Goal: Check status: Check status

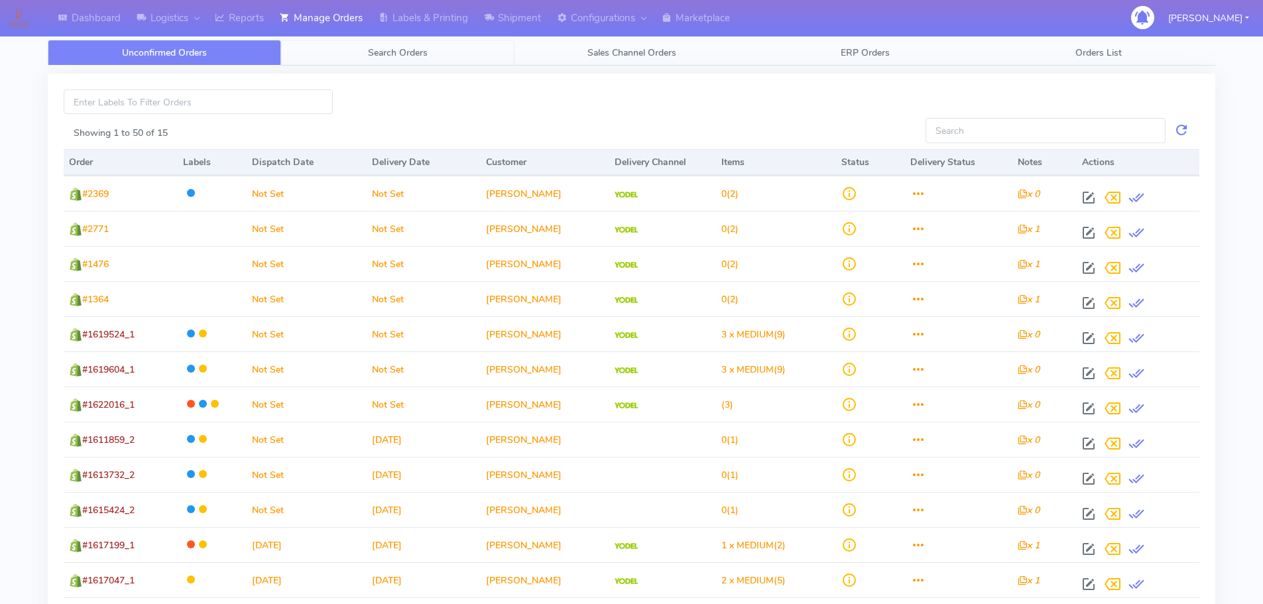
click at [446, 50] on link "Search Orders" at bounding box center [397, 53] width 233 height 26
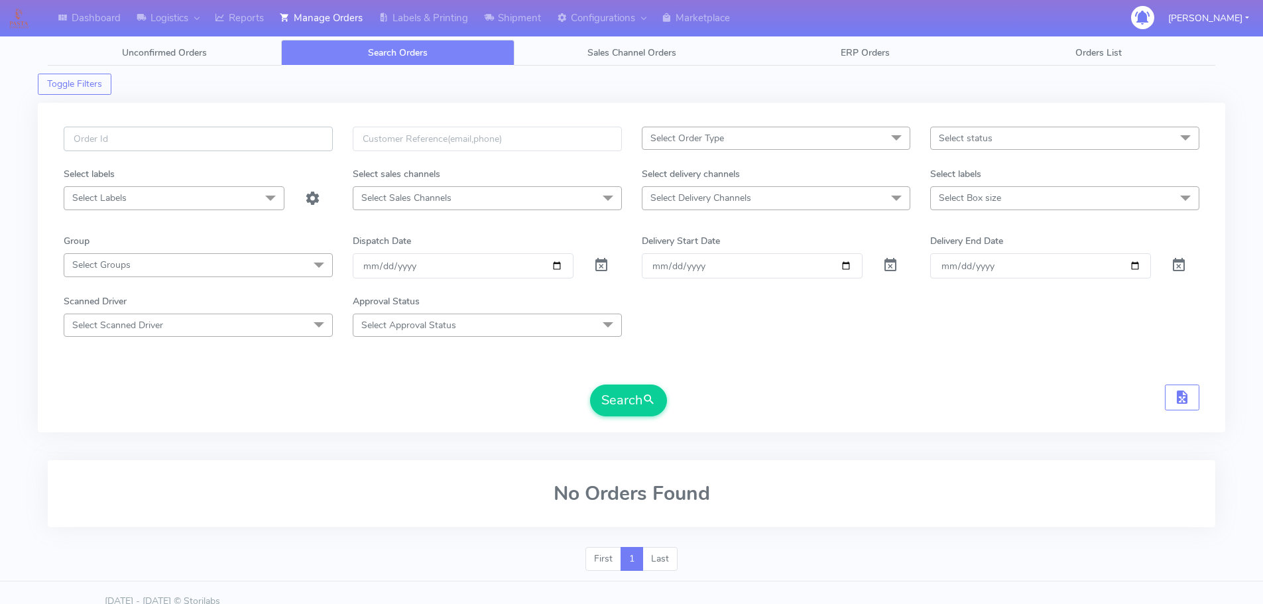
click at [273, 139] on input "text" at bounding box center [198, 139] width 269 height 25
paste input "1619230"
type input "1619230"
click at [603, 266] on span at bounding box center [601, 268] width 16 height 13
click at [646, 383] on form "1619230 Select Order Type Select All MEALS ATAVI One Off Pasta Club Gift Kit Ev…" at bounding box center [632, 272] width 1136 height 290
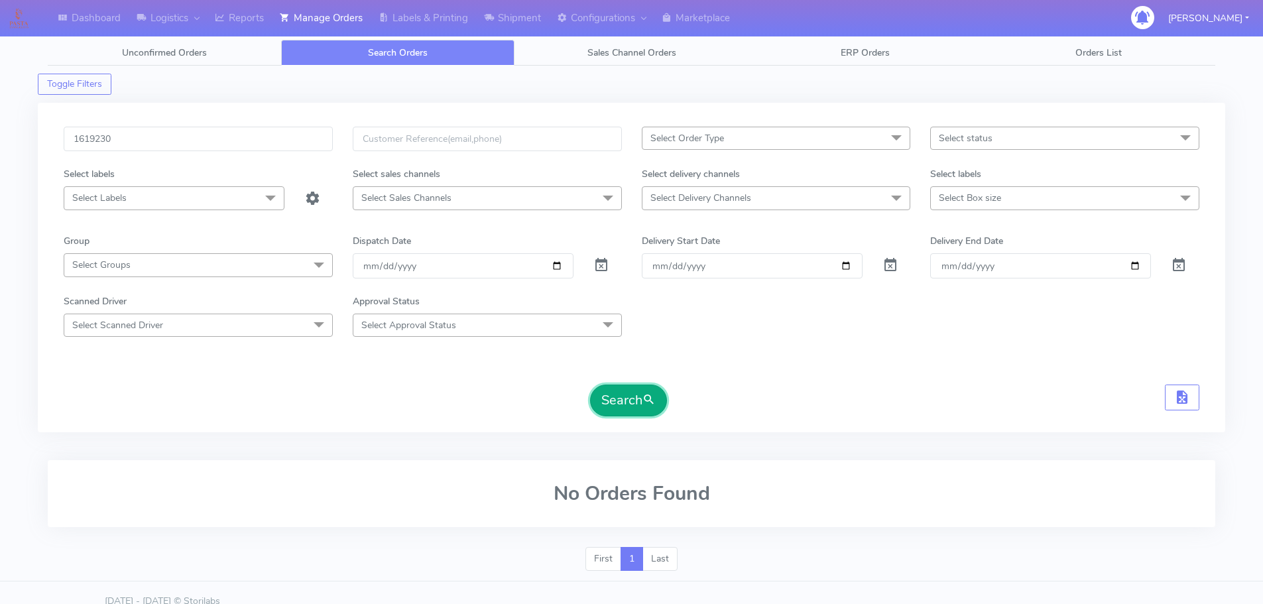
click at [654, 399] on span "submit" at bounding box center [649, 400] width 13 height 18
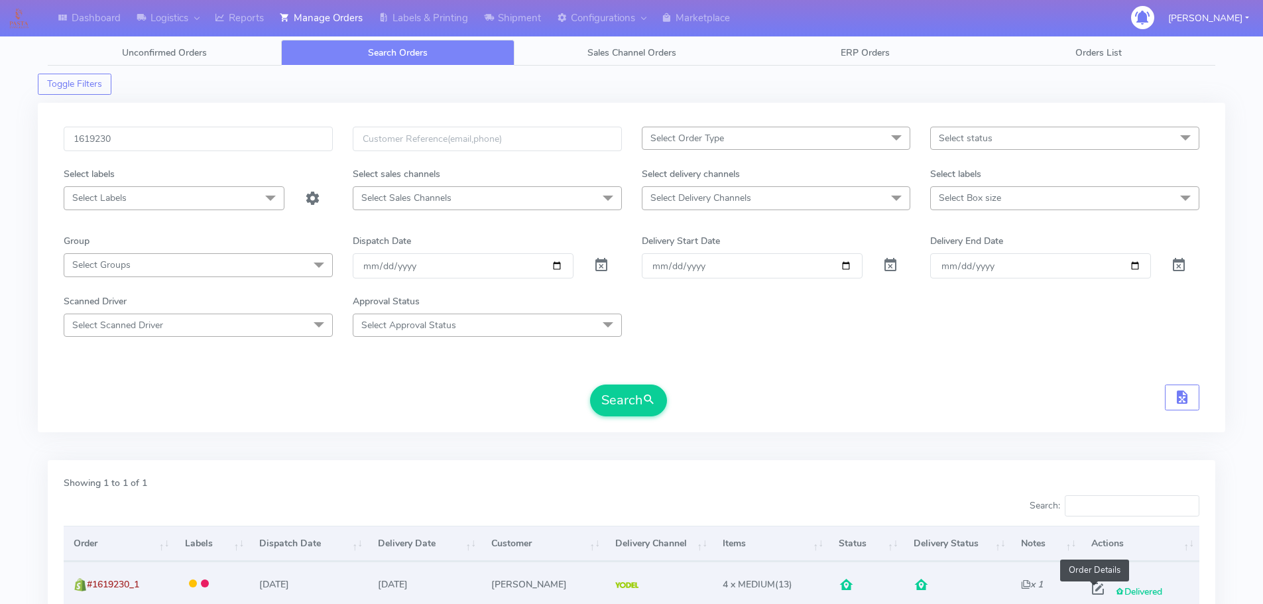
click at [1094, 593] on span at bounding box center [1098, 592] width 24 height 13
select select "5"
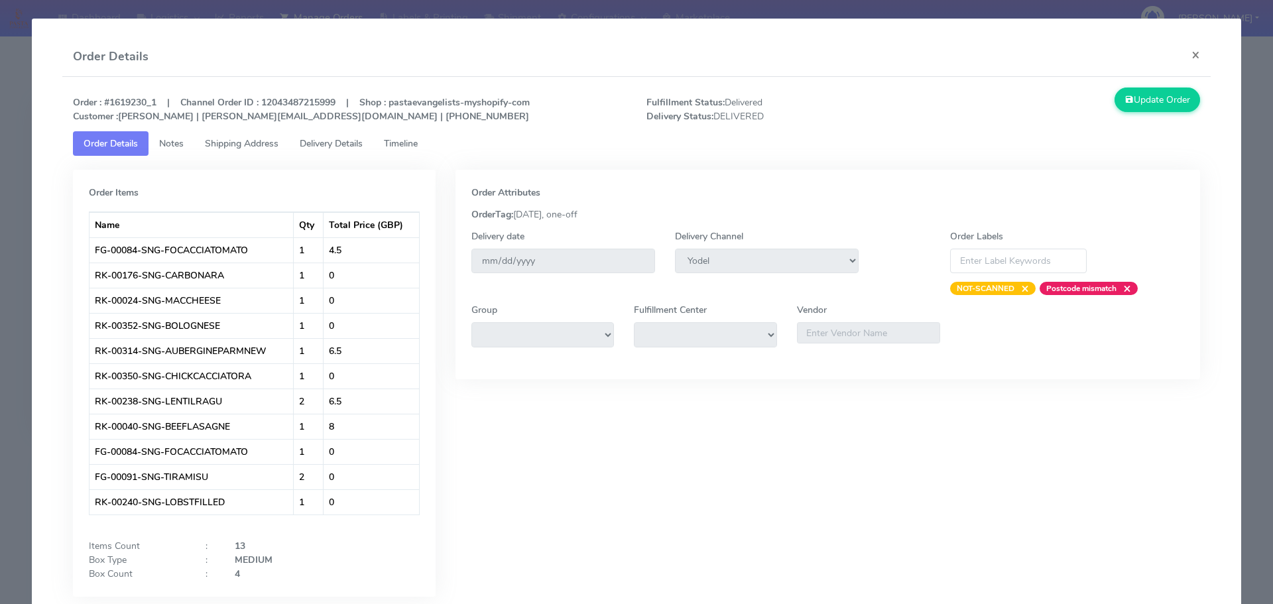
click at [277, 143] on span "Shipping Address" at bounding box center [242, 143] width 74 height 13
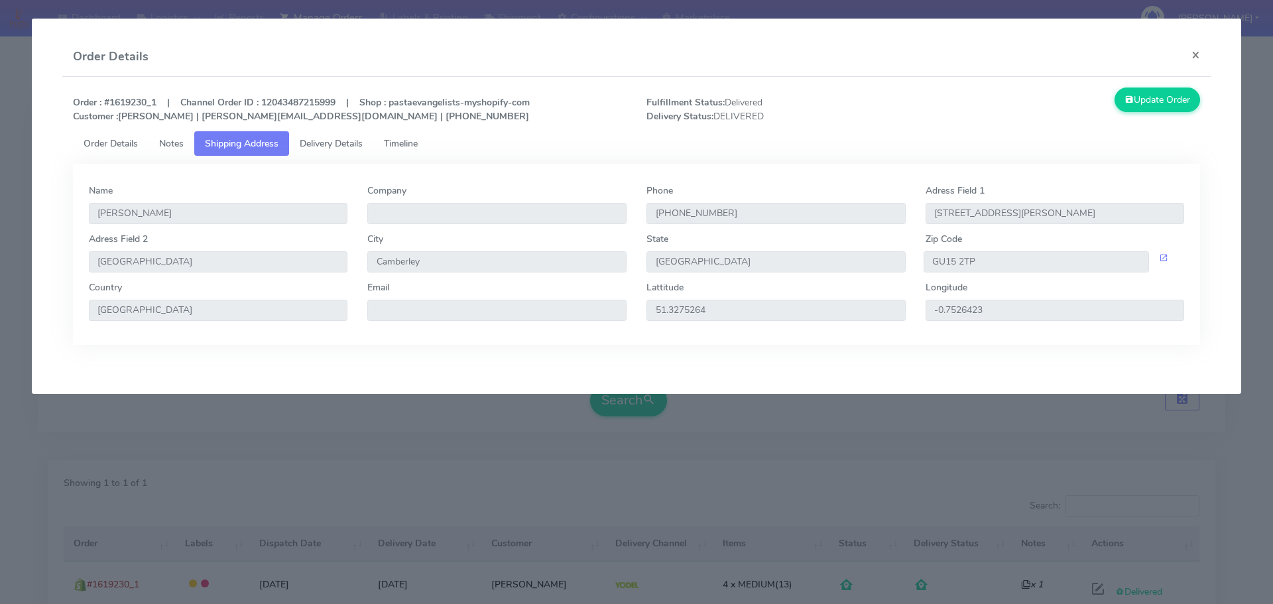
click at [1125, 168] on div "Name [PERSON_NAME] Company Phone [PHONE_NUMBER] [GEOGRAPHIC_DATA] 1 [GEOGRAPHIC…" at bounding box center [637, 254] width 1128 height 181
click at [1200, 60] on button "×" at bounding box center [1196, 54] width 30 height 35
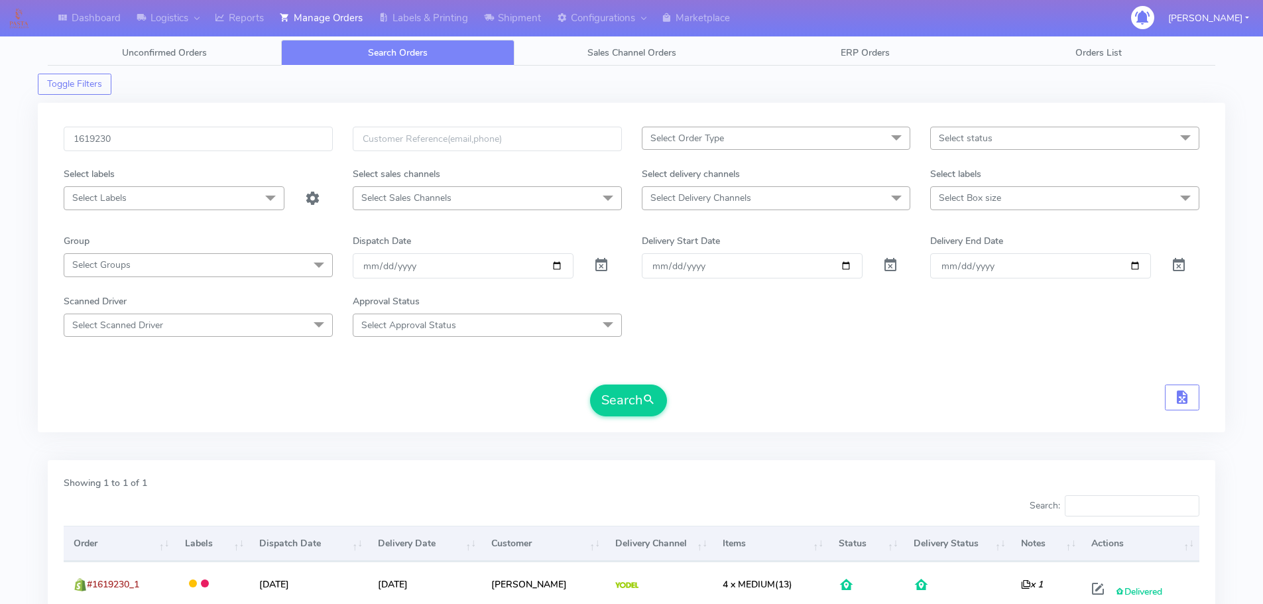
click at [861, 404] on div "Search" at bounding box center [632, 401] width 1136 height 32
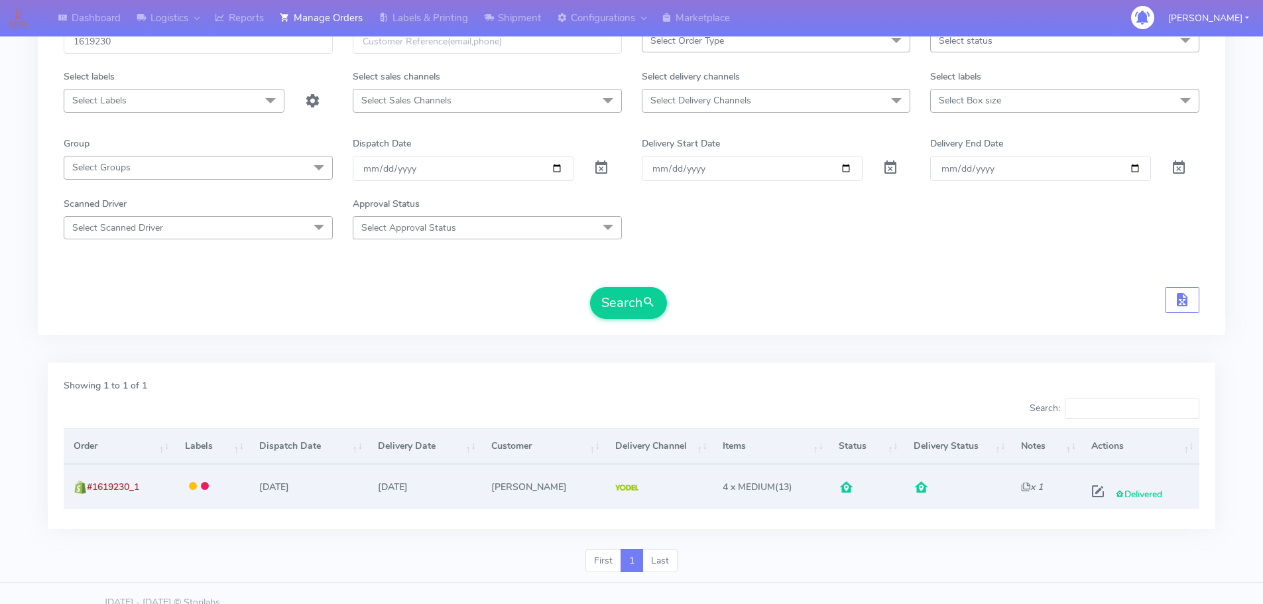
scroll to position [116, 0]
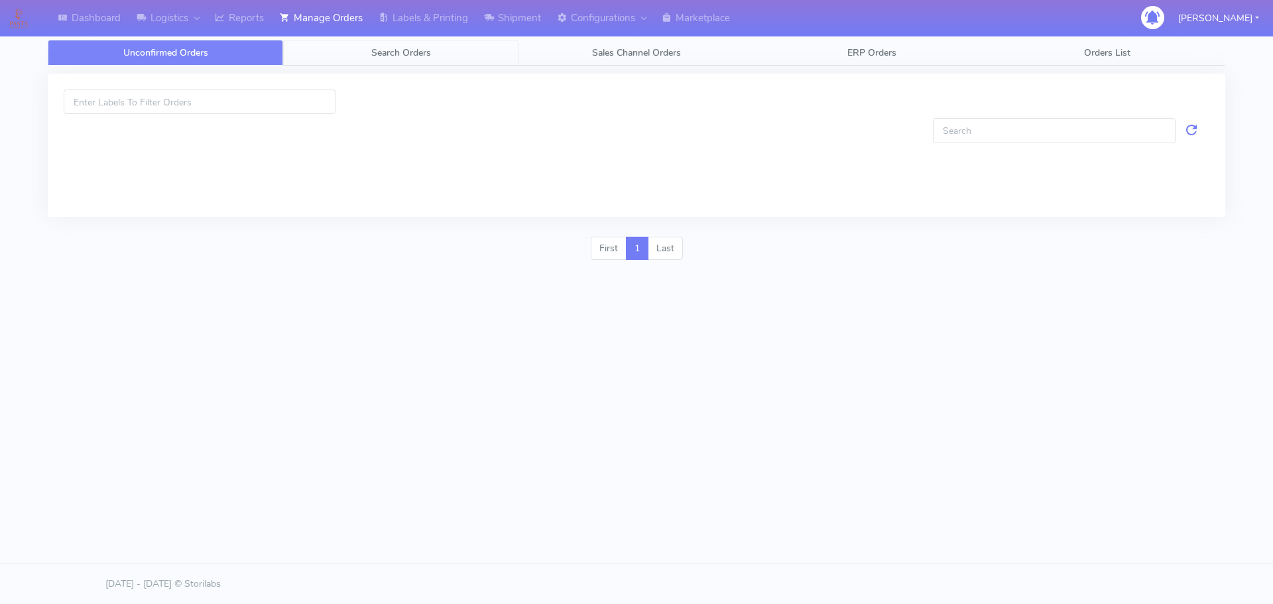
click at [350, 54] on link "Search Orders" at bounding box center [400, 53] width 235 height 26
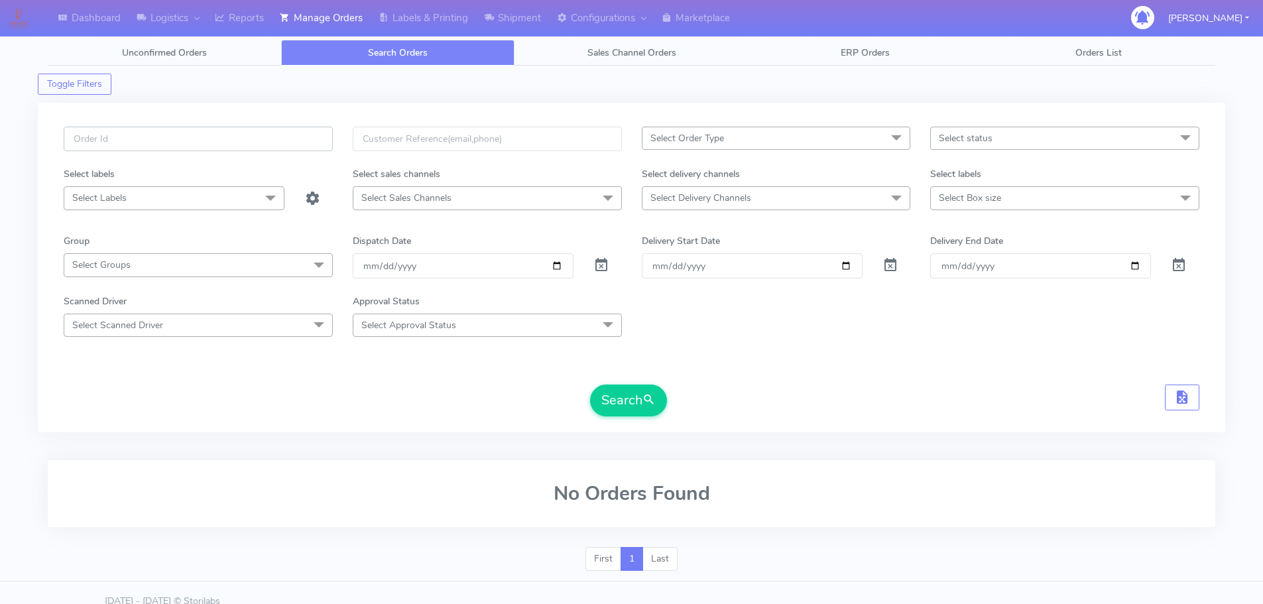
click at [321, 131] on input "text" at bounding box center [198, 139] width 269 height 25
paste input "1619591A"
type input "1619591A"
click at [607, 262] on span at bounding box center [601, 268] width 16 height 13
click at [625, 405] on button "Search" at bounding box center [628, 401] width 77 height 32
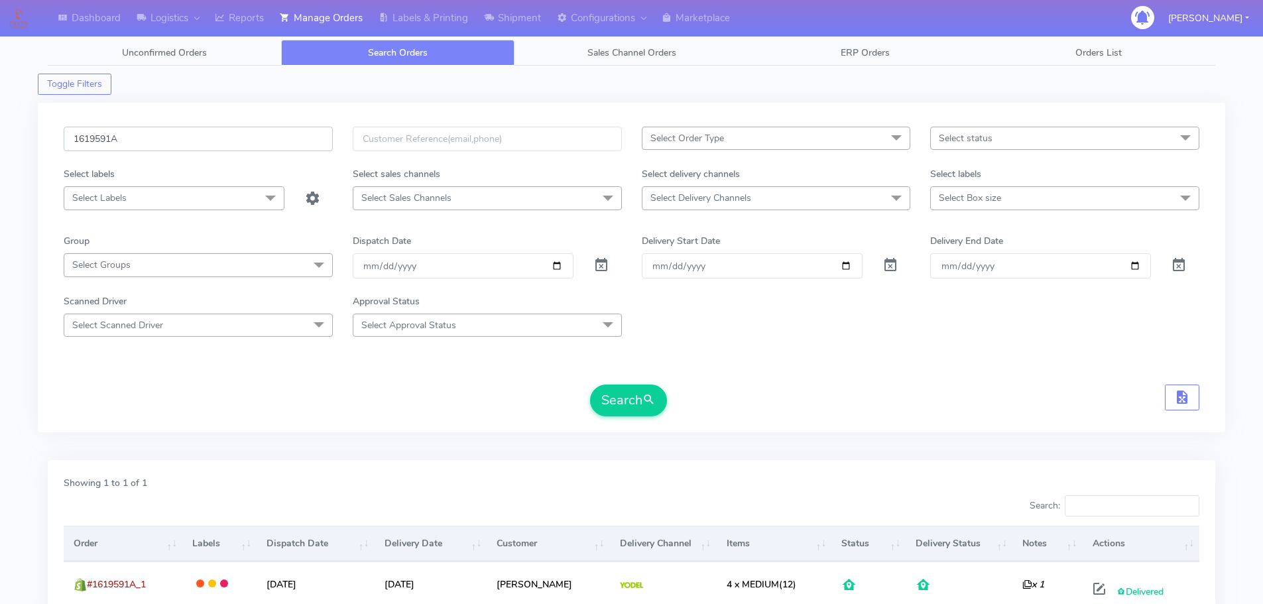
click at [207, 137] on input "1619591A" at bounding box center [198, 139] width 269 height 25
paste input "8713"
type input "1618713"
click at [599, 271] on span at bounding box center [601, 268] width 16 height 13
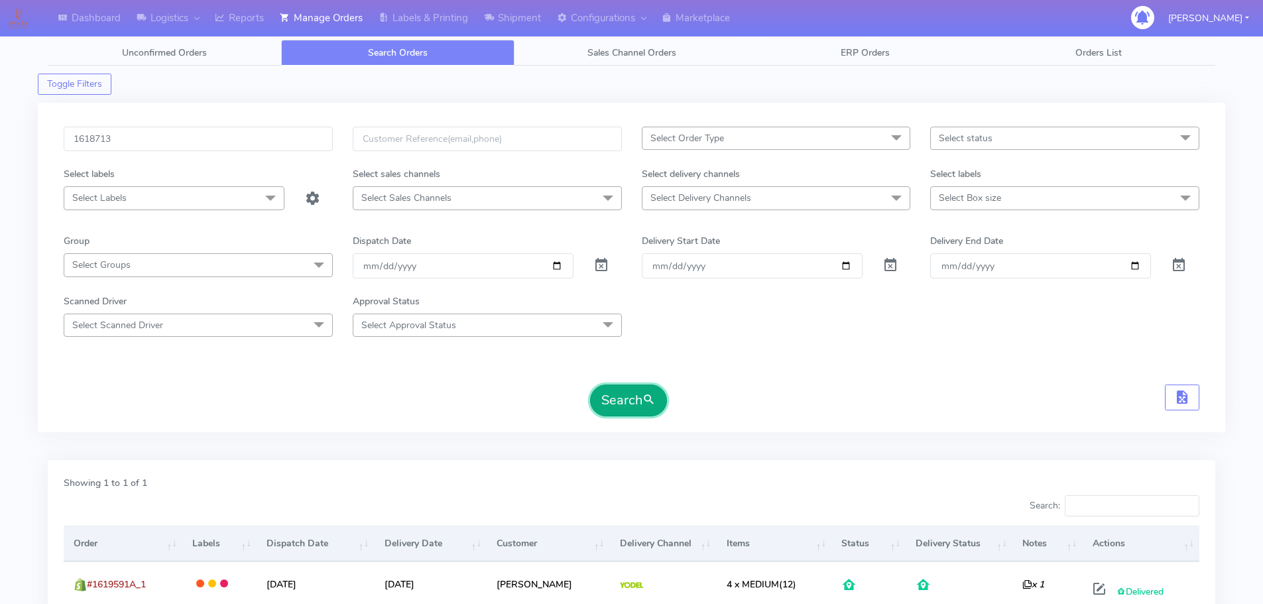
click at [609, 408] on button "Search" at bounding box center [628, 401] width 77 height 32
